Goal: Task Accomplishment & Management: Manage account settings

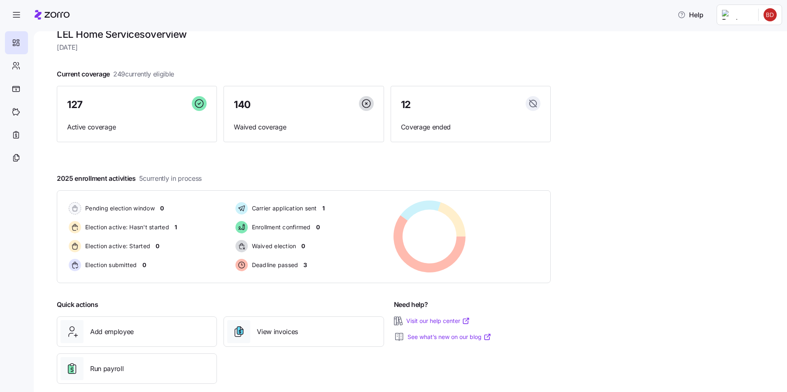
scroll to position [28, 0]
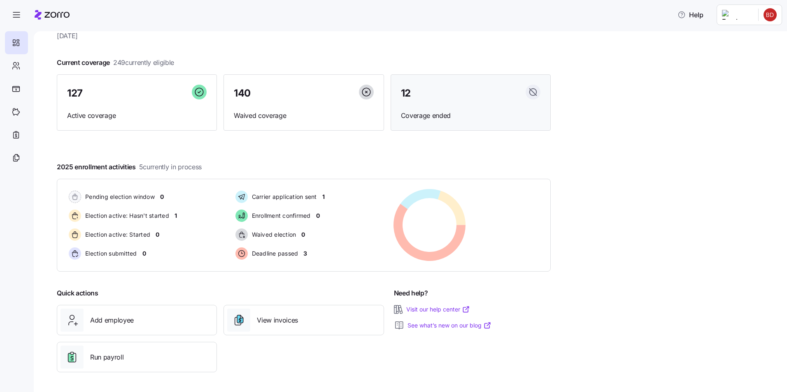
click at [423, 112] on span "Coverage ended" at bounding box center [470, 116] width 139 height 10
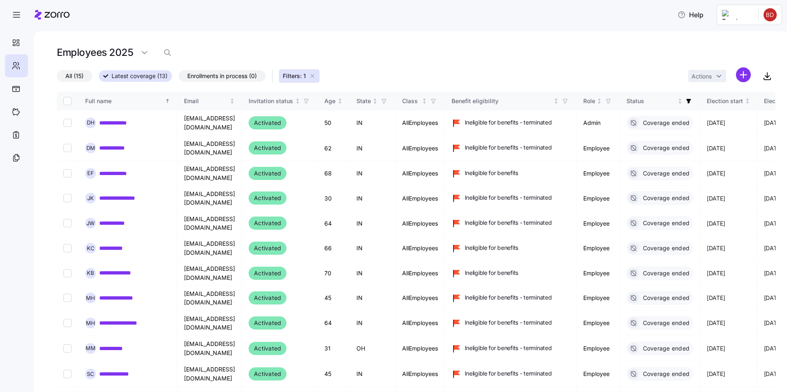
click at [297, 77] on span "Filters: 1" at bounding box center [294, 76] width 23 height 8
